Goal: Task Accomplishment & Management: Complete application form

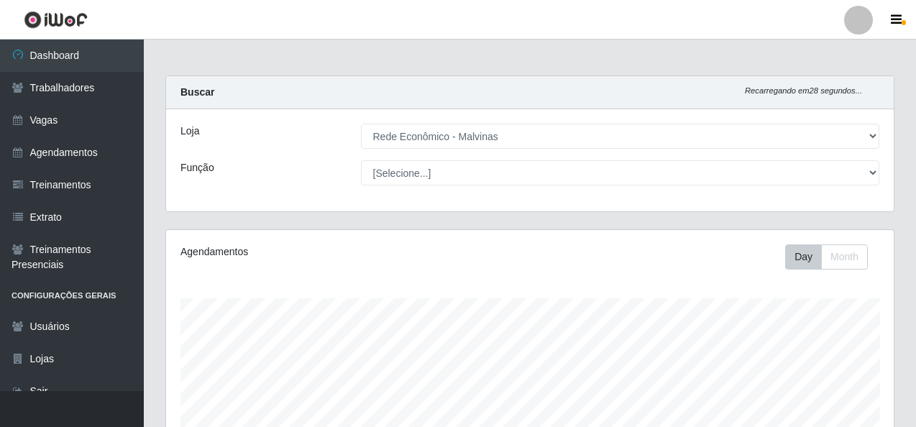
select select "194"
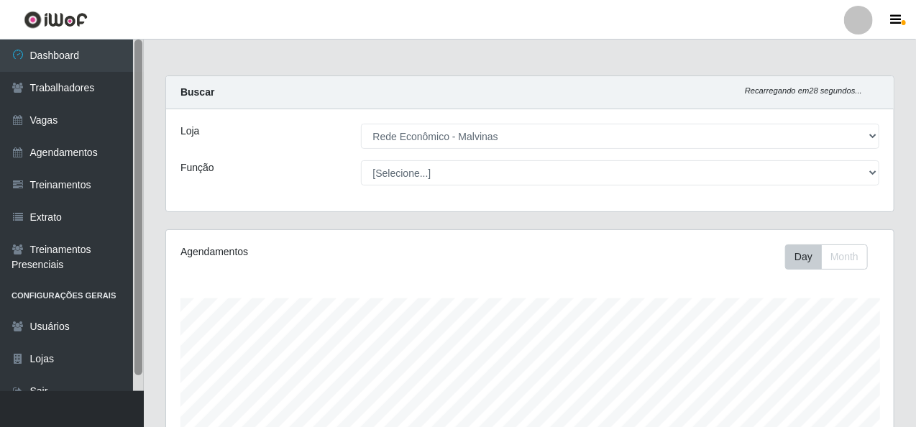
scroll to position [298, 728]
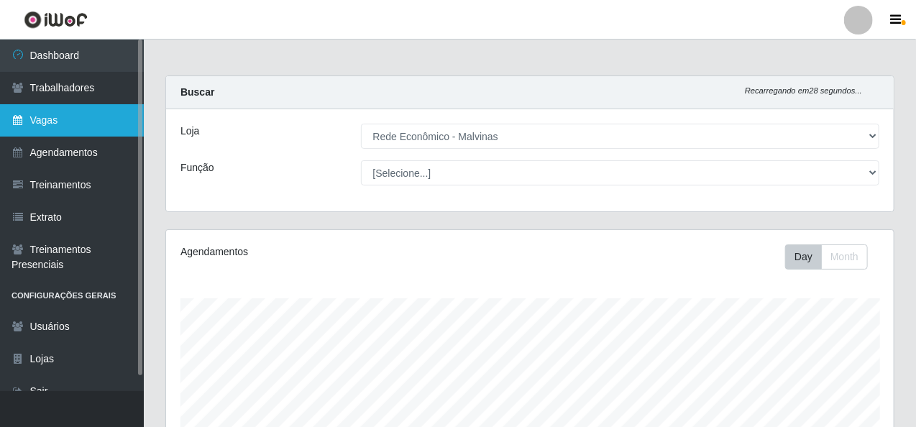
click at [86, 110] on link "Vagas" at bounding box center [72, 120] width 144 height 32
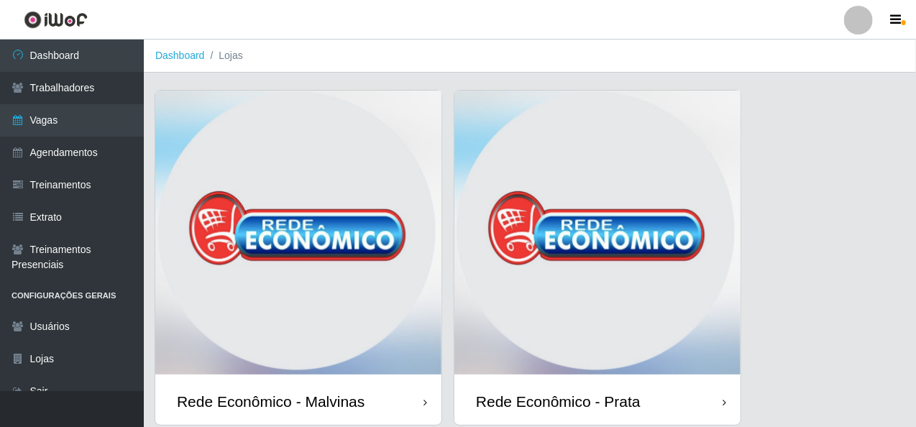
click at [237, 124] on img at bounding box center [298, 235] width 286 height 288
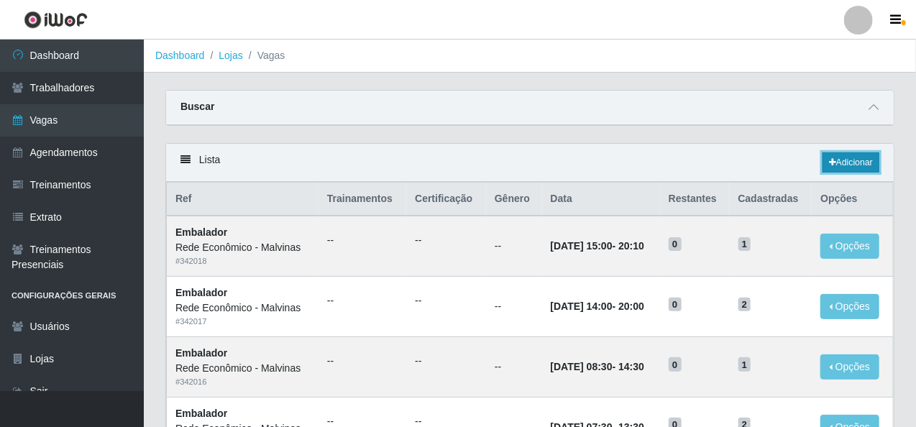
click at [853, 154] on link "Adicionar" at bounding box center [851, 162] width 57 height 20
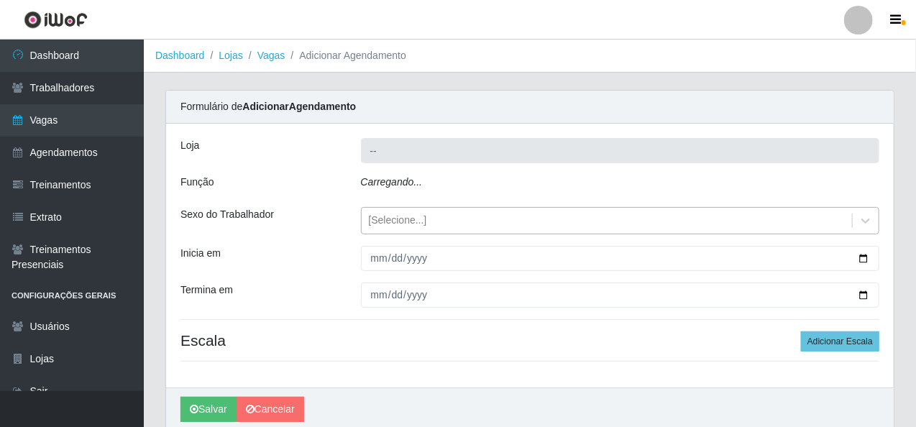
type input "Rede Econômico - Malvinas"
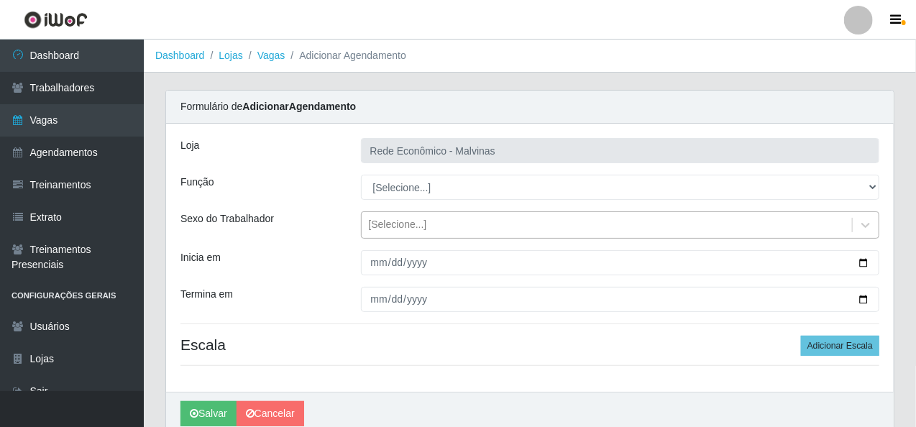
click at [408, 220] on div "[Selecione...]" at bounding box center [398, 225] width 58 height 15
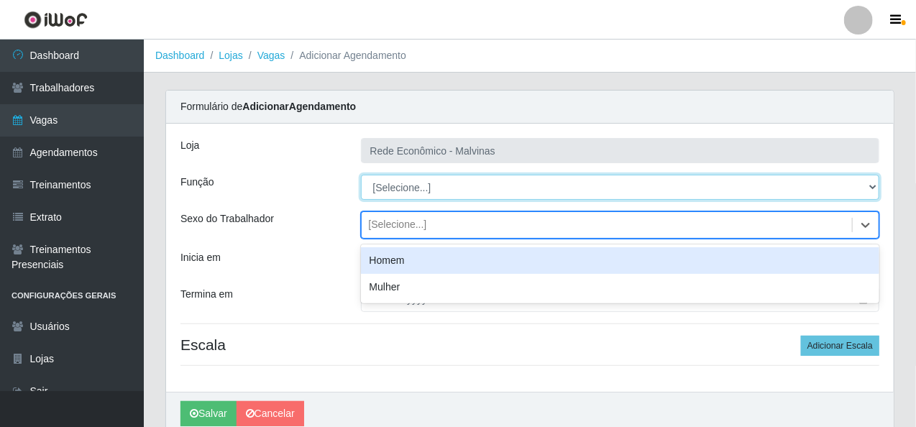
click at [408, 192] on select "[Selecione...] Embalador Embalador + Embalador ++ Operador de Caixa Operador de…" at bounding box center [620, 187] width 519 height 25
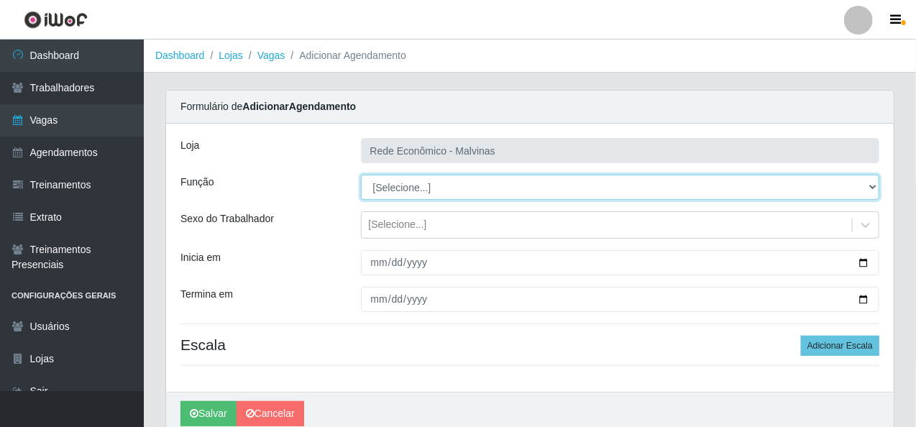
select select "1"
click at [361, 175] on select "[Selecione...] Embalador Embalador + Embalador ++ Operador de Caixa Operador de…" at bounding box center [620, 187] width 519 height 25
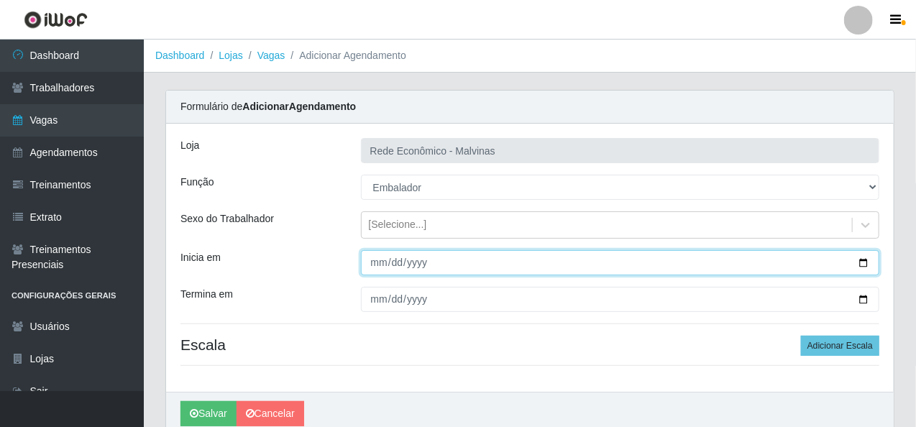
click at [374, 251] on input "Inicia em" at bounding box center [620, 262] width 519 height 25
type input "[DATE]"
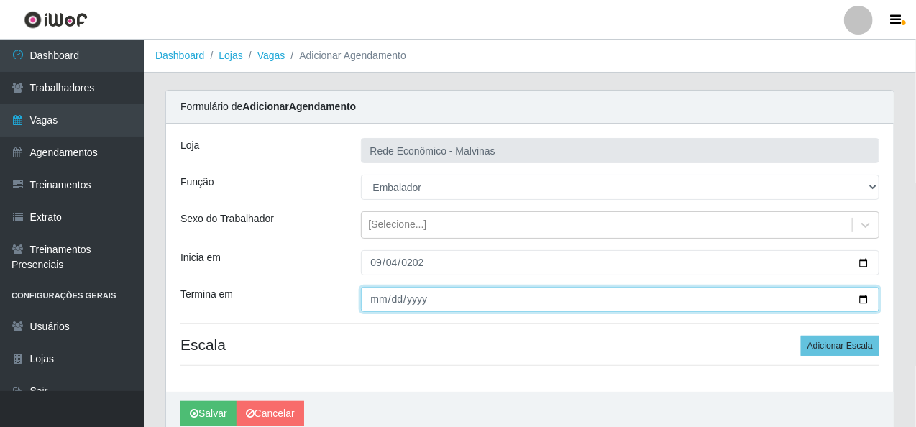
click at [371, 297] on input "Termina em" at bounding box center [620, 299] width 519 height 25
type input "[DATE]"
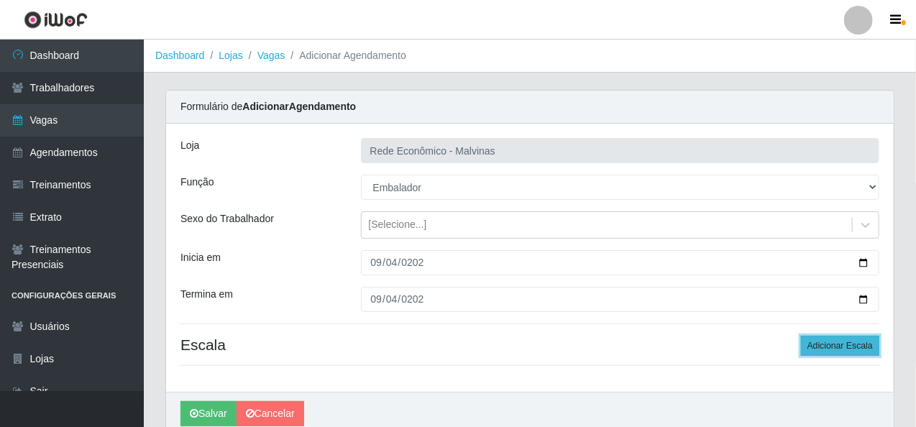
click at [841, 349] on button "Adicionar Escala" at bounding box center [840, 346] width 78 height 20
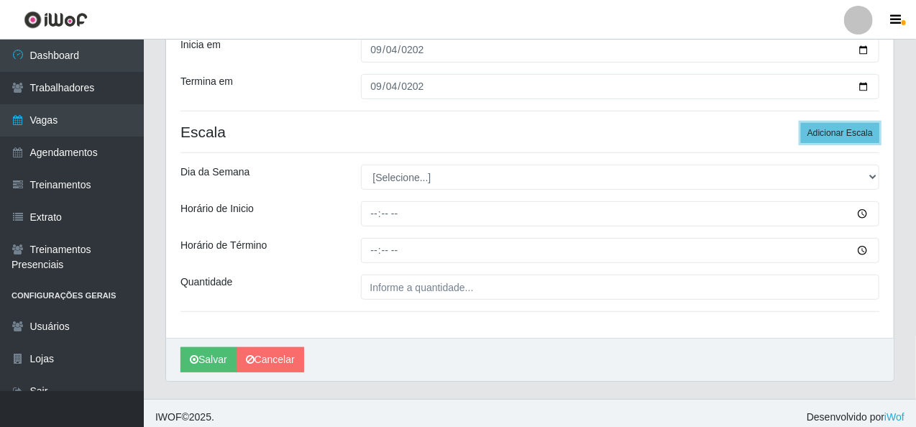
scroll to position [216, 0]
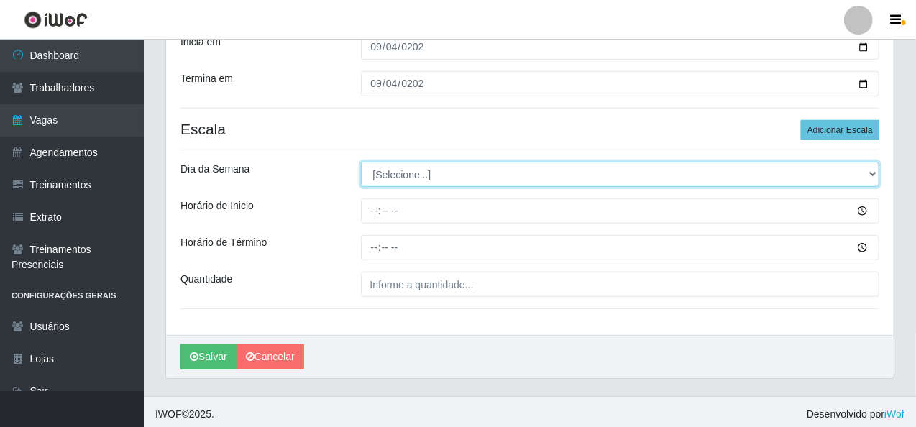
click at [400, 170] on select "[Selecione...] Segunda Terça Quarta Quinta Sexta Sábado Domingo" at bounding box center [620, 174] width 519 height 25
select select "4"
click at [361, 162] on select "[Selecione...] Segunda Terça Quarta Quinta Sexta Sábado Domingo" at bounding box center [620, 174] width 519 height 25
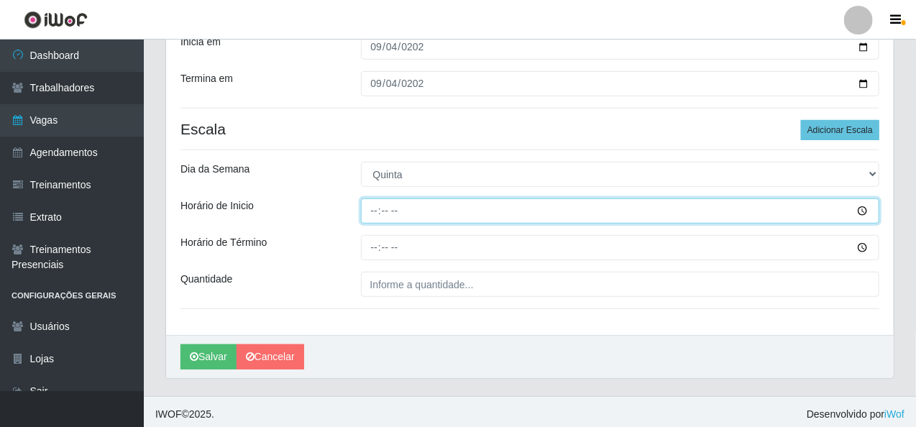
click at [376, 205] on input "Horário de Inicio" at bounding box center [620, 210] width 519 height 25
type input "16:00"
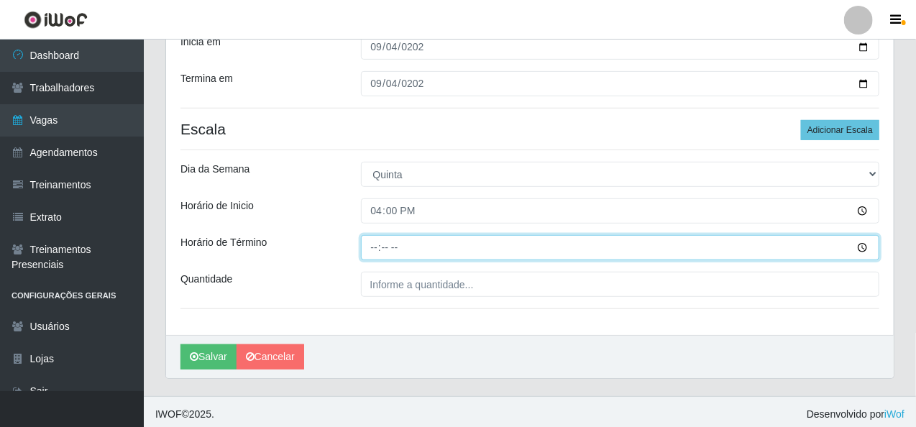
click at [371, 248] on input "Horário de Término" at bounding box center [620, 247] width 519 height 25
type input "20:15"
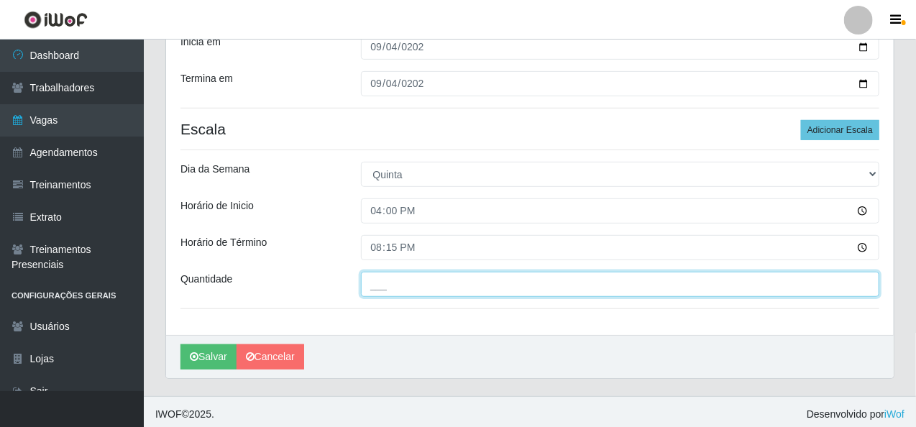
click at [367, 277] on input "___" at bounding box center [620, 284] width 519 height 25
type input "1__"
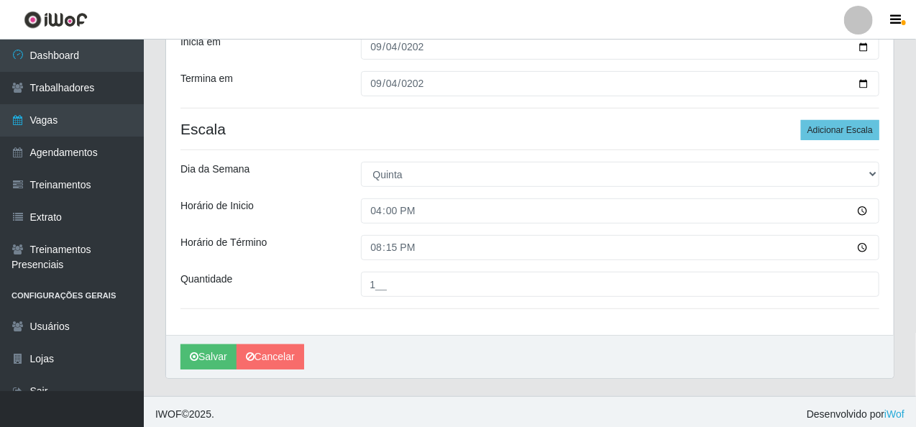
click at [193, 369] on div "[PERSON_NAME]" at bounding box center [530, 356] width 728 height 43
click at [196, 364] on button "Salvar" at bounding box center [208, 356] width 56 height 25
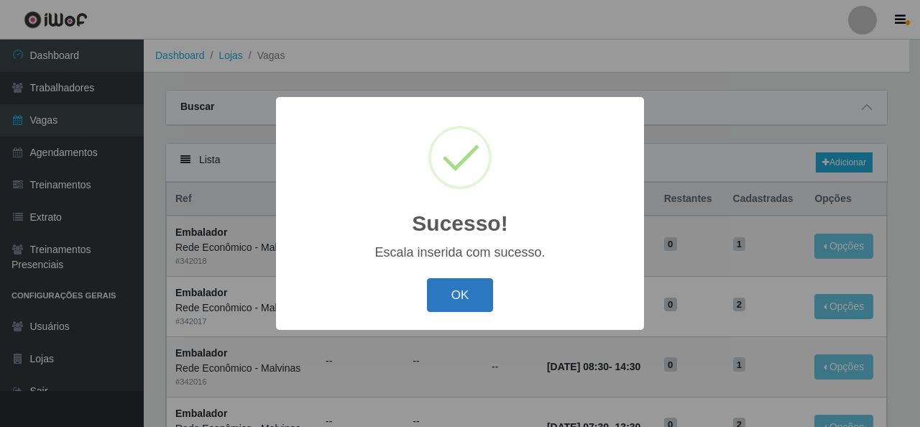
click at [453, 291] on button "OK" at bounding box center [460, 295] width 67 height 34
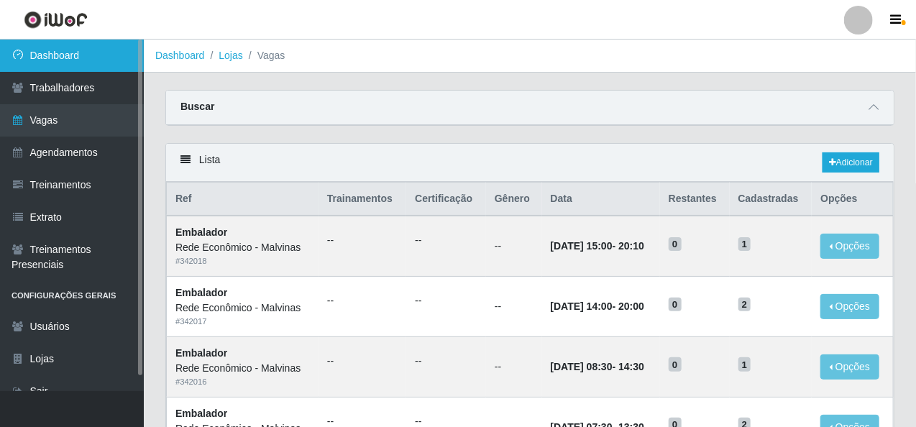
click at [88, 57] on link "Dashboard" at bounding box center [72, 56] width 144 height 32
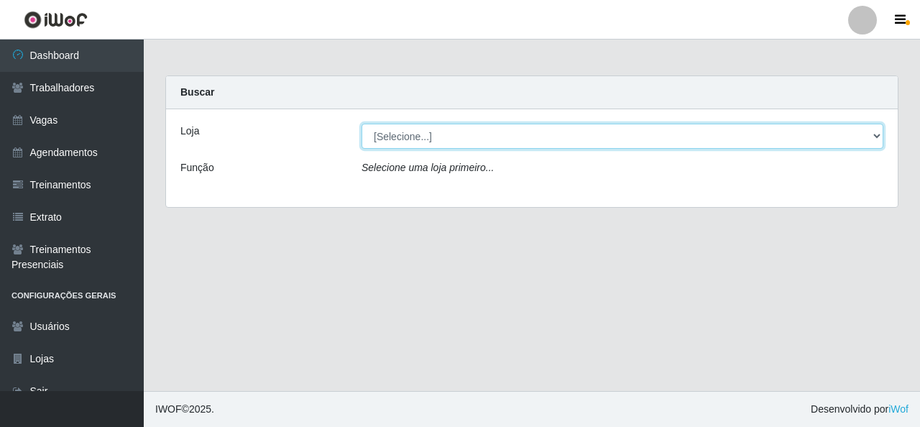
click at [404, 139] on select "[Selecione...] Rede Econômico - Malvinas Rede Econômico - Prata" at bounding box center [623, 136] width 522 height 25
select select "194"
click at [362, 124] on select "[Selecione...] Rede Econômico - Malvinas Rede Econômico - Prata" at bounding box center [623, 136] width 522 height 25
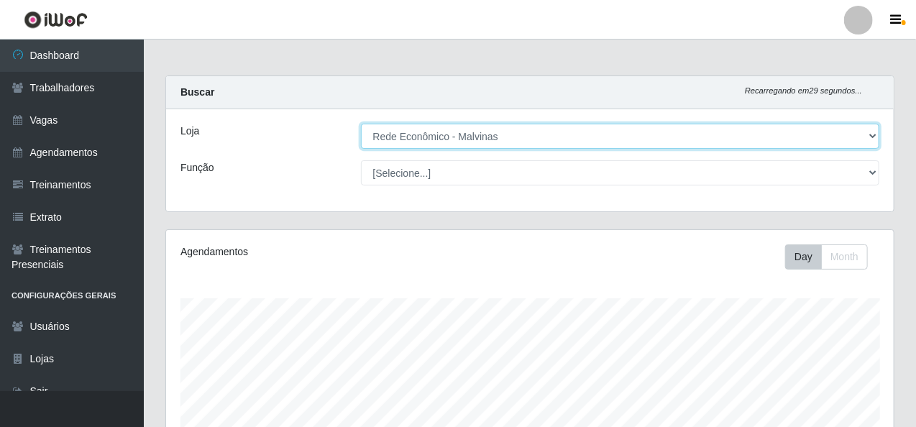
scroll to position [298, 728]
